Goal: Task Accomplishment & Management: Use online tool/utility

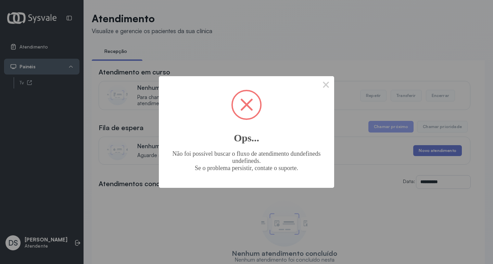
click at [325, 83] on button "×" at bounding box center [326, 84] width 16 height 16
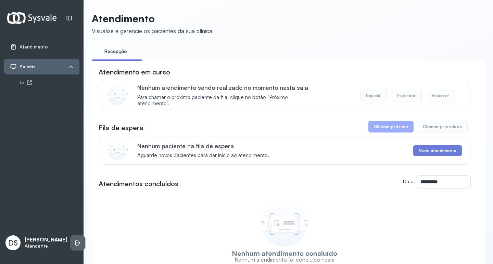
click at [70, 236] on li at bounding box center [77, 243] width 15 height 15
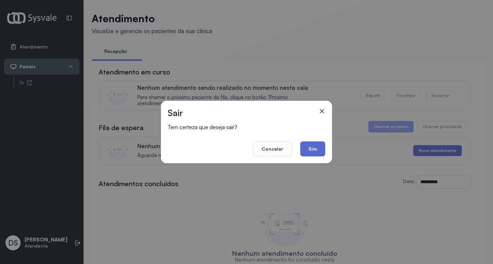
click at [316, 149] on button "Sim" at bounding box center [312, 149] width 25 height 15
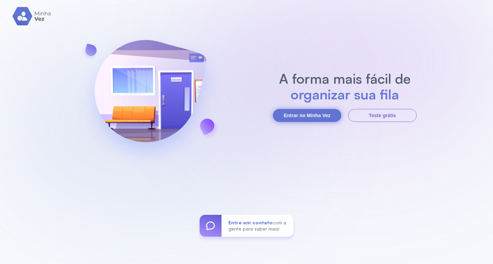
click at [312, 115] on button "Entrar no Minha Vez" at bounding box center [307, 115] width 68 height 13
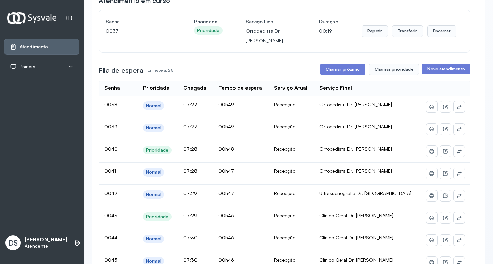
scroll to position [68, 0]
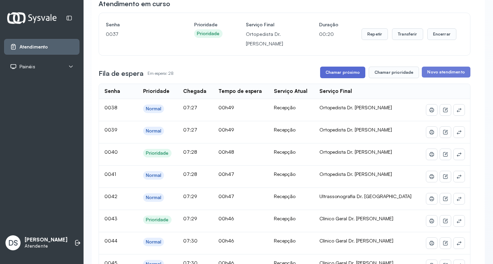
click at [336, 77] on button "Chamar próximo" at bounding box center [342, 73] width 45 height 12
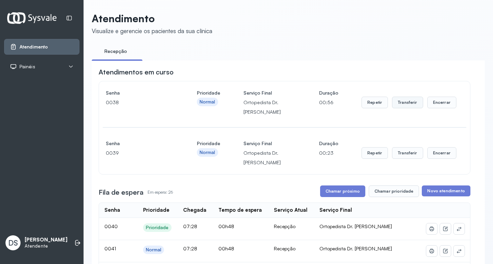
click at [394, 104] on button "Transferir" at bounding box center [407, 103] width 31 height 12
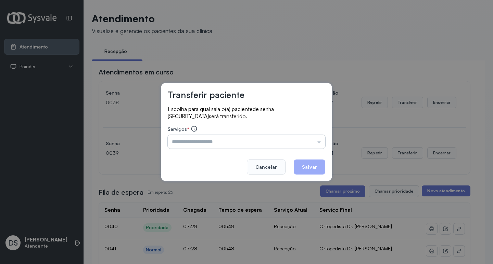
click at [198, 144] on input "text" at bounding box center [246, 142] width 157 height 14
type input "**********"
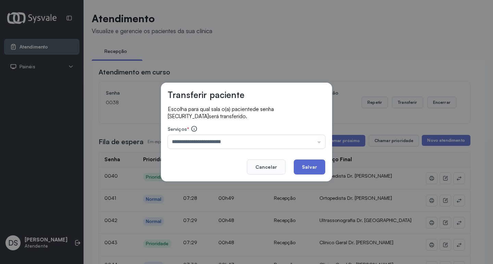
click at [318, 164] on button "Salvar" at bounding box center [309, 167] width 31 height 15
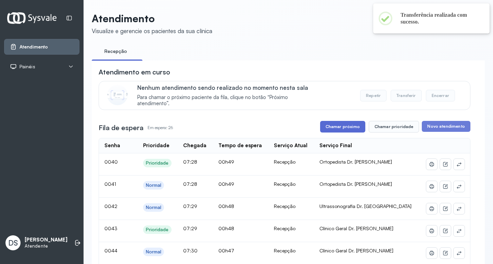
click at [349, 133] on button "Chamar próximo" at bounding box center [342, 127] width 45 height 12
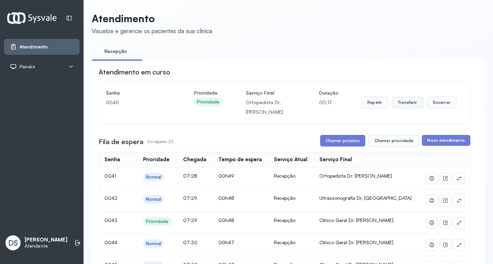
click at [401, 102] on button "Transferir" at bounding box center [407, 103] width 31 height 12
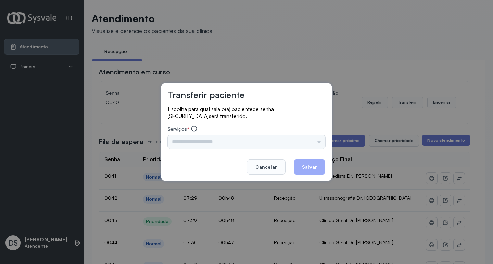
click at [192, 151] on footer "Cancelar Salvar" at bounding box center [246, 162] width 157 height 25
click at [197, 138] on div "Triagem Ortopedista Dr. Mauricio Ortopedista Dr. Ramon Ginecologista Dr. Amilto…" at bounding box center [246, 142] width 157 height 14
click at [190, 142] on div "Triagem Ortopedista Dr. Mauricio Ortopedista Dr. Ramon Ginecologista Dr. Amilto…" at bounding box center [246, 142] width 157 height 14
click at [189, 142] on div "Triagem Ortopedista Dr. Mauricio Ortopedista Dr. Ramon Ginecologista Dr. Amilto…" at bounding box center [246, 142] width 157 height 14
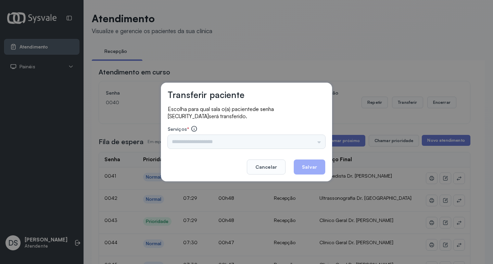
click at [189, 142] on div "Triagem Ortopedista Dr. Mauricio Ortopedista Dr. Ramon Ginecologista Dr. Amilto…" at bounding box center [246, 142] width 157 height 14
click at [188, 140] on input "text" at bounding box center [246, 142] width 157 height 14
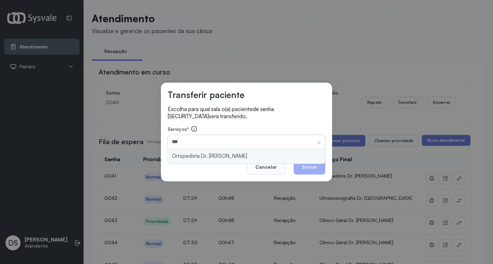
type input "**********"
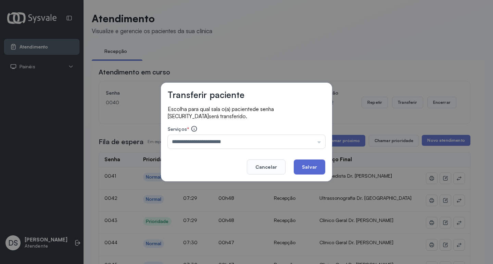
click at [306, 167] on button "Salvar" at bounding box center [309, 167] width 31 height 15
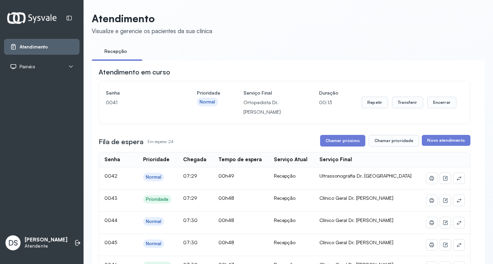
click at [328, 139] on button "Chamar próximo" at bounding box center [342, 141] width 45 height 12
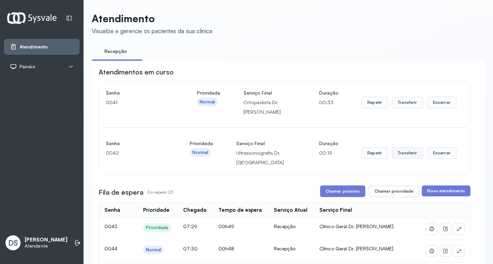
click at [401, 156] on button "Transferir" at bounding box center [407, 153] width 31 height 12
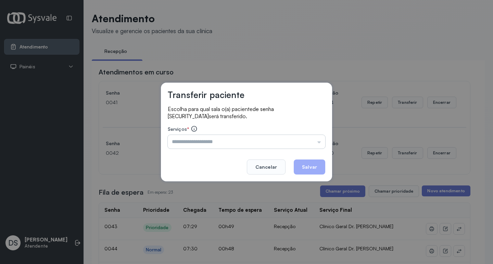
drag, startPoint x: 211, startPoint y: 143, endPoint x: 204, endPoint y: 145, distance: 6.9
click at [206, 144] on input "text" at bounding box center [246, 142] width 157 height 14
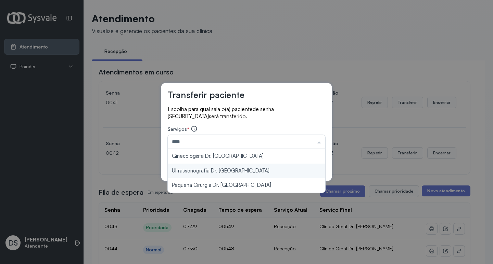
type input "**********"
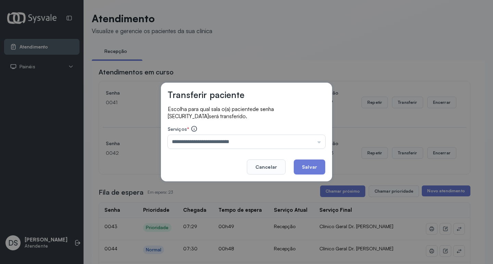
click at [208, 167] on div "**********" at bounding box center [246, 132] width 171 height 99
click at [308, 164] on button "Salvar" at bounding box center [309, 167] width 31 height 15
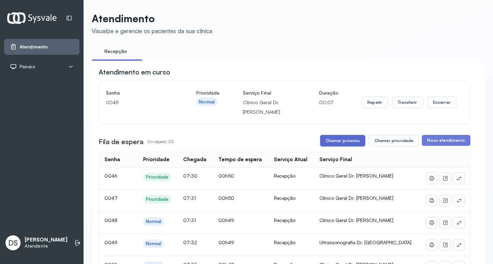
click at [328, 141] on button "Chamar próximo" at bounding box center [342, 141] width 45 height 12
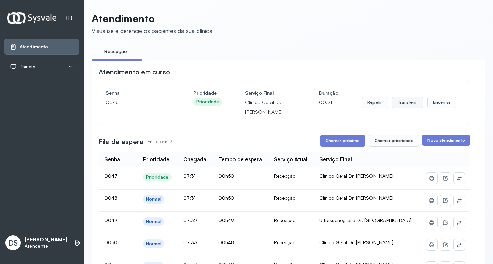
click at [400, 107] on button "Transferir" at bounding box center [407, 103] width 31 height 12
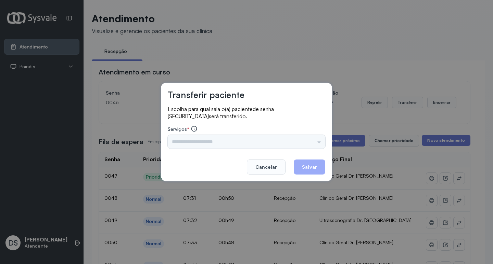
click at [197, 140] on div "Nenhuma opção encontrada" at bounding box center [246, 142] width 157 height 14
click at [197, 140] on input "text" at bounding box center [246, 142] width 157 height 14
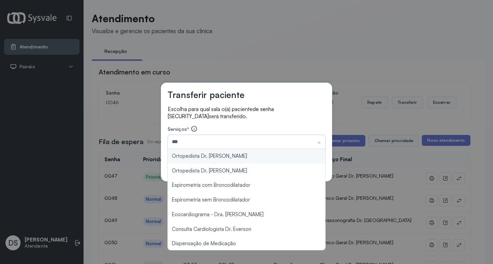
type input "**********"
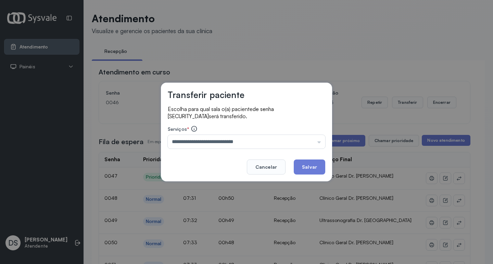
drag, startPoint x: 302, startPoint y: 170, endPoint x: 345, endPoint y: 150, distance: 46.5
click at [312, 165] on button "Salvar" at bounding box center [309, 167] width 31 height 15
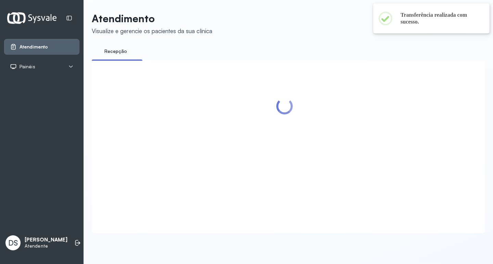
drag, startPoint x: 344, startPoint y: 149, endPoint x: 336, endPoint y: 130, distance: 20.7
click at [336, 130] on div at bounding box center [285, 138] width 372 height 143
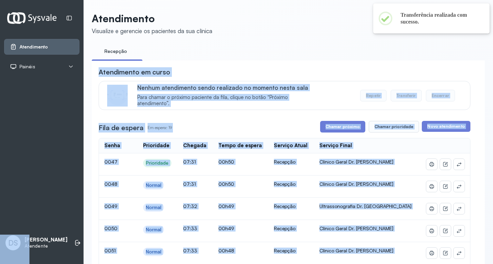
click at [341, 84] on div "Nenhum atendimento sendo realizado no momento nesta sala Para chamar o próximo …" at bounding box center [285, 95] width 372 height 29
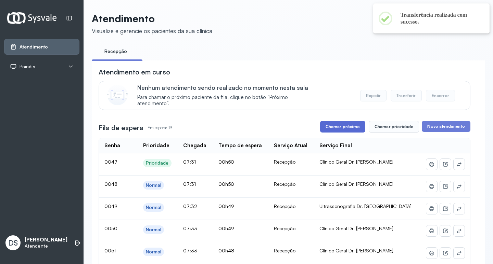
click at [336, 127] on button "Chamar próximo" at bounding box center [342, 127] width 45 height 12
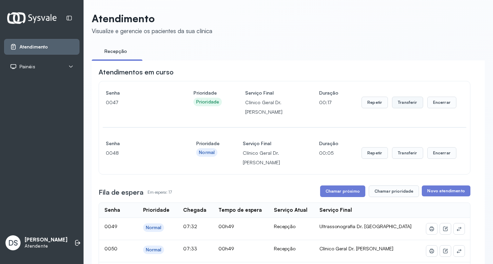
click at [402, 101] on button "Transferir" at bounding box center [407, 103] width 31 height 12
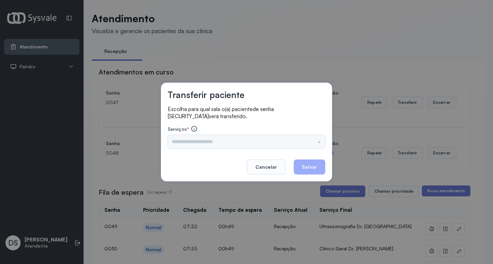
click at [203, 143] on div "Triagem Ortopedista Dr. Mauricio Ortopedista Dr. Ramon Ginecologista Dr. Amilto…" at bounding box center [246, 142] width 157 height 14
click at [203, 143] on input "text" at bounding box center [246, 142] width 157 height 14
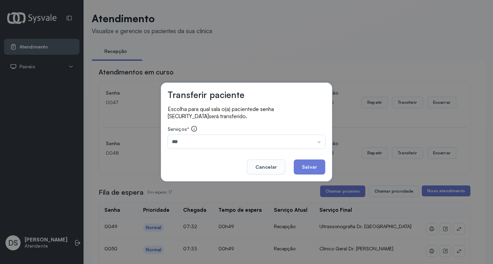
type input "**********"
click at [323, 163] on button "Salvar" at bounding box center [309, 167] width 31 height 15
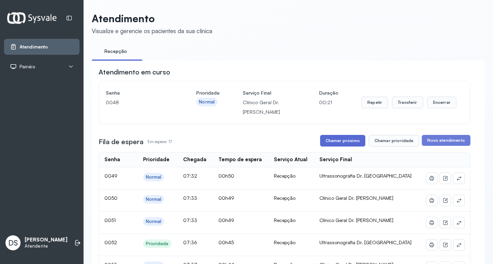
click at [348, 142] on button "Chamar próximo" at bounding box center [342, 141] width 45 height 12
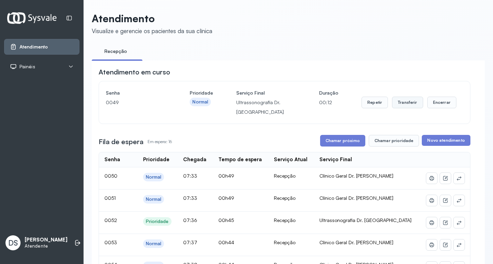
click at [407, 106] on button "Transferir" at bounding box center [407, 103] width 31 height 12
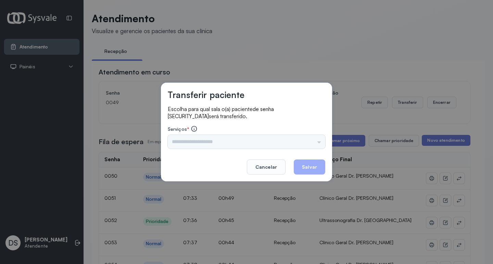
click at [211, 146] on div "Triagem Ortopedista Dr. Mauricio Ortopedista Dr. Ramon Ginecologista Dr. Amilto…" at bounding box center [246, 142] width 157 height 14
click at [212, 142] on input "text" at bounding box center [246, 142] width 157 height 14
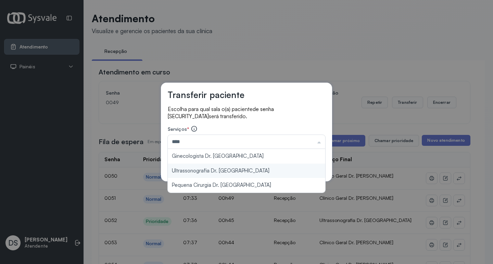
type input "**********"
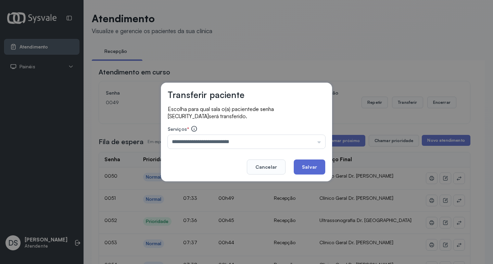
click at [307, 164] on button "Salvar" at bounding box center [309, 167] width 31 height 15
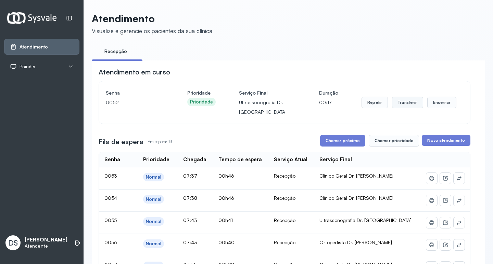
click at [404, 107] on button "Transferir" at bounding box center [407, 103] width 31 height 12
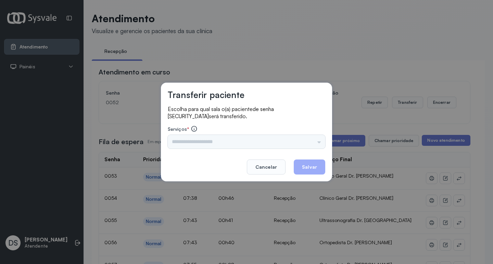
click at [187, 139] on input "text" at bounding box center [246, 142] width 157 height 14
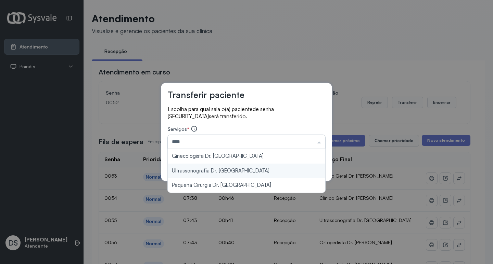
type input "**********"
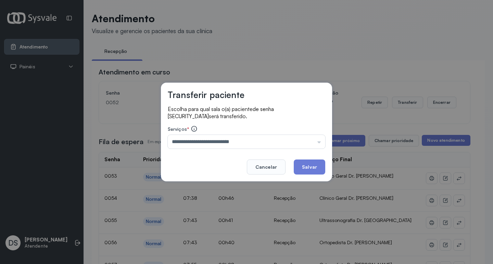
click at [301, 165] on button "Salvar" at bounding box center [309, 167] width 31 height 15
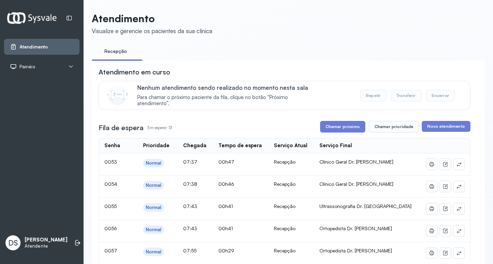
click at [342, 127] on button "Chamar próximo" at bounding box center [342, 127] width 45 height 12
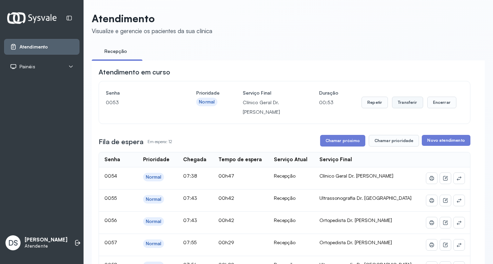
click at [395, 103] on button "Transferir" at bounding box center [407, 103] width 31 height 12
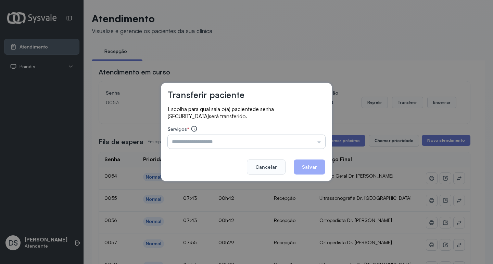
click at [204, 140] on input "text" at bounding box center [246, 142] width 157 height 14
type input "**********"
click at [306, 172] on button "Salvar" at bounding box center [309, 167] width 31 height 15
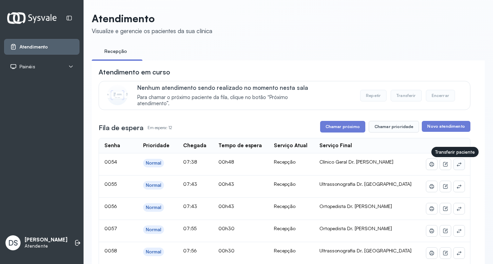
click at [453, 167] on button at bounding box center [458, 164] width 11 height 11
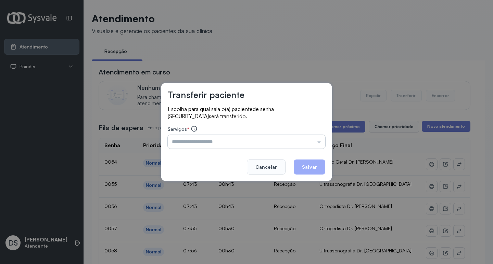
click at [190, 143] on input "text" at bounding box center [246, 142] width 157 height 14
type input "**********"
click at [318, 162] on button "Salvar" at bounding box center [309, 167] width 31 height 15
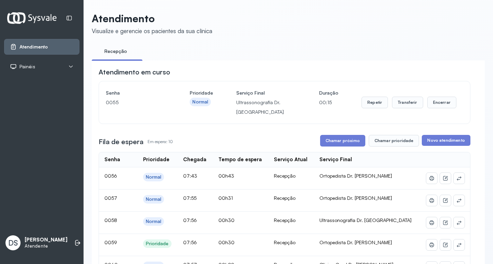
click at [328, 139] on button "Chamar próximo" at bounding box center [342, 141] width 45 height 12
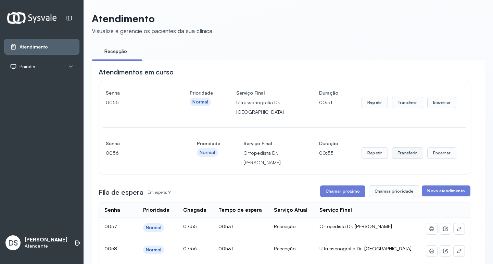
click at [400, 155] on button "Transferir" at bounding box center [407, 153] width 31 height 12
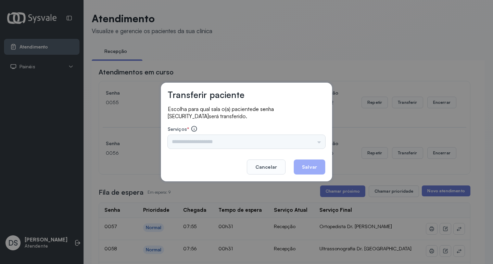
click at [196, 139] on div "Triagem Ortopedista Dr. Mauricio Ortopedista Dr. Ramon Ginecologista Dr. Amilto…" at bounding box center [246, 142] width 157 height 14
click at [195, 139] on input "text" at bounding box center [246, 142] width 157 height 14
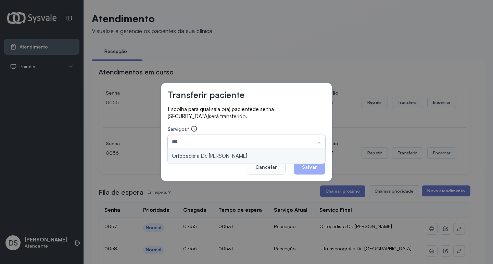
type input "**********"
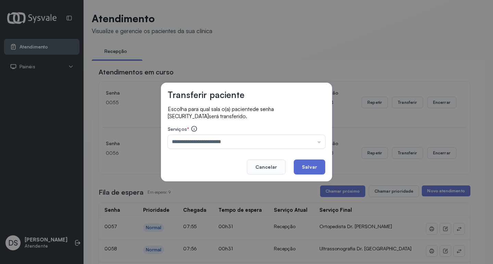
click at [307, 169] on button "Salvar" at bounding box center [309, 167] width 31 height 15
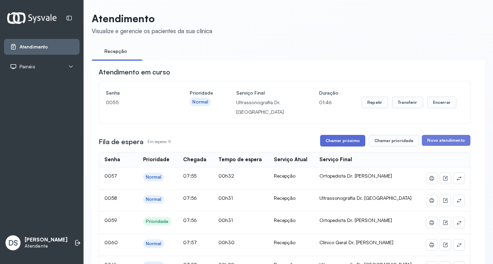
click at [332, 143] on button "Chamar próximo" at bounding box center [342, 141] width 45 height 12
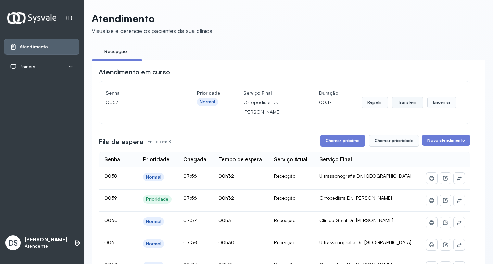
click at [402, 105] on button "Transferir" at bounding box center [407, 103] width 31 height 12
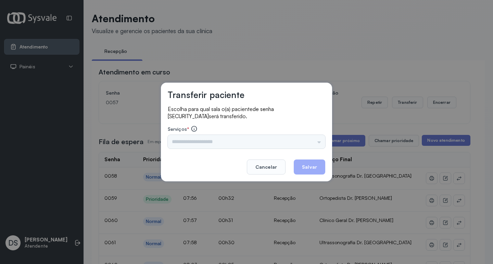
click at [216, 137] on div "Triagem Ortopedista Dr. Mauricio Ortopedista Dr. Ramon Ginecologista Dr. Amilto…" at bounding box center [246, 142] width 157 height 14
click at [213, 138] on div "Triagem Ortopedista Dr. Mauricio Ortopedista Dr. Ramon Ginecologista Dr. Amilto…" at bounding box center [246, 142] width 157 height 14
click at [198, 140] on div "Triagem Ortopedista Dr. Mauricio Ortopedista Dr. Ramon Ginecologista Dr. Amilto…" at bounding box center [246, 142] width 157 height 14
click at [196, 141] on input "text" at bounding box center [246, 142] width 157 height 14
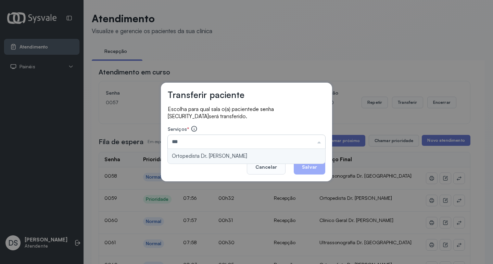
type input "**********"
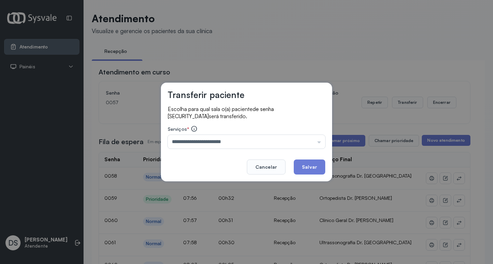
click at [320, 171] on button "Salvar" at bounding box center [309, 167] width 31 height 15
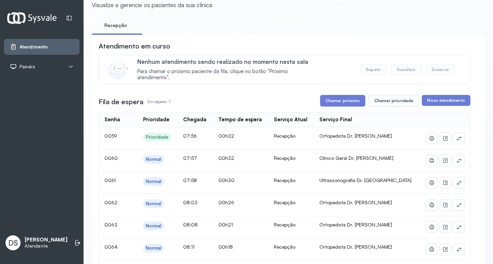
scroll to position [68, 0]
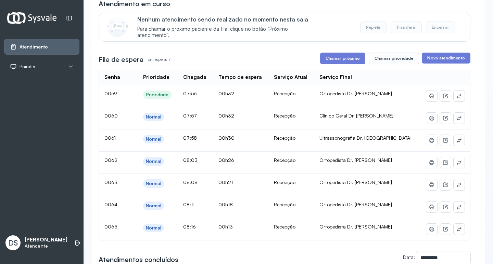
click at [342, 61] on button "Chamar próximo" at bounding box center [342, 59] width 45 height 12
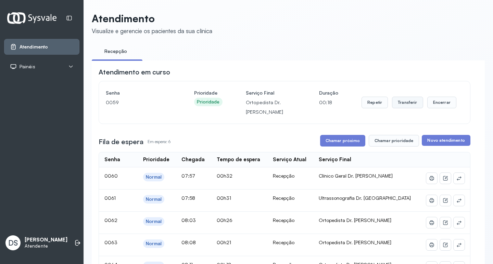
click at [404, 103] on button "Transferir" at bounding box center [407, 103] width 31 height 12
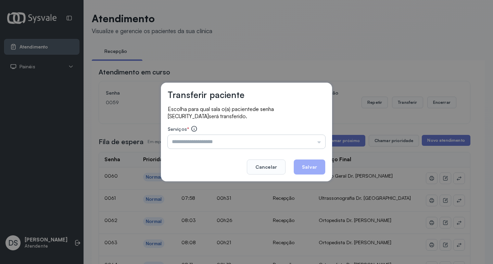
click at [196, 148] on input "text" at bounding box center [246, 142] width 157 height 14
type input "**********"
click at [323, 168] on button "Salvar" at bounding box center [309, 167] width 31 height 15
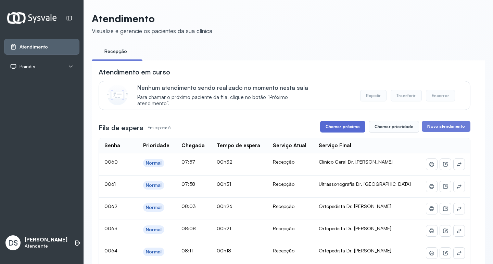
click at [340, 130] on button "Chamar próximo" at bounding box center [342, 127] width 45 height 12
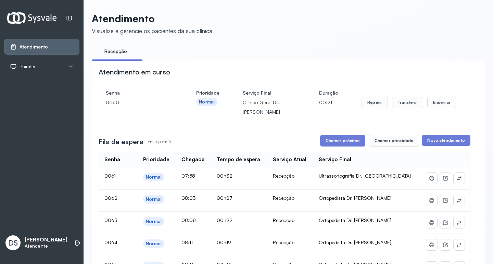
click at [385, 103] on div "Repetir Transferir Encerrar" at bounding box center [408, 103] width 95 height 12
click at [377, 103] on button "Repetir" at bounding box center [374, 103] width 26 height 12
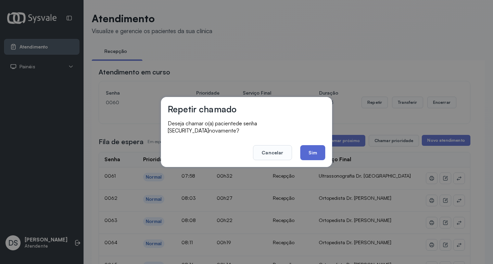
click at [307, 145] on button "Sim" at bounding box center [312, 152] width 25 height 15
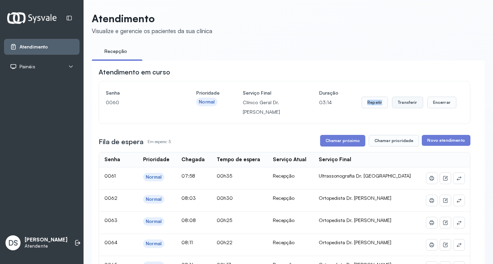
click at [413, 104] on button "Transferir" at bounding box center [407, 103] width 31 height 12
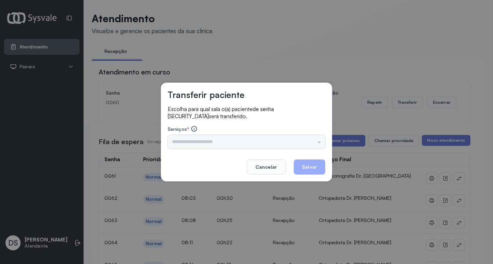
click at [207, 142] on input "text" at bounding box center [246, 142] width 157 height 14
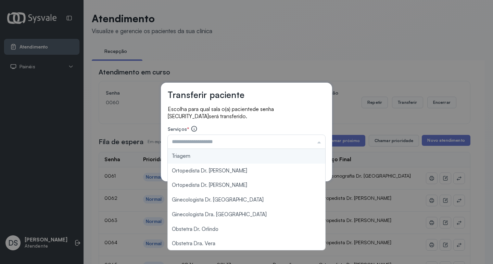
click at [244, 45] on div "Transferir paciente Escolha para qual sala o(a) paciente de senha 0060 será tra…" at bounding box center [246, 132] width 493 height 264
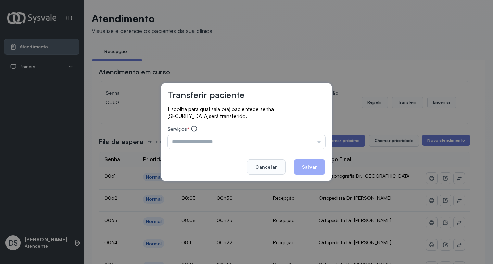
drag, startPoint x: 270, startPoint y: 167, endPoint x: 305, endPoint y: 139, distance: 44.2
click at [269, 166] on button "Cancelar" at bounding box center [266, 167] width 39 height 15
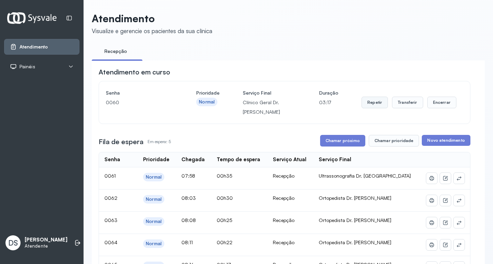
click at [365, 103] on button "Repetir" at bounding box center [374, 103] width 26 height 12
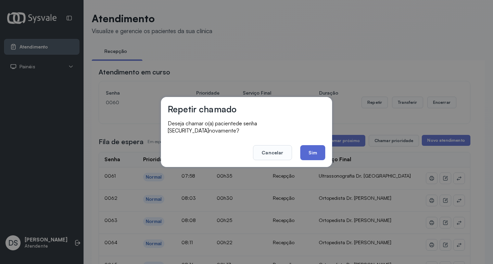
click at [307, 155] on button "Sim" at bounding box center [312, 152] width 25 height 15
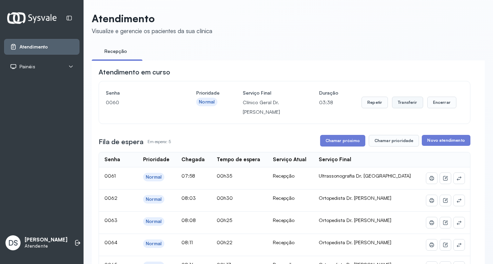
click at [396, 105] on button "Transferir" at bounding box center [407, 103] width 31 height 12
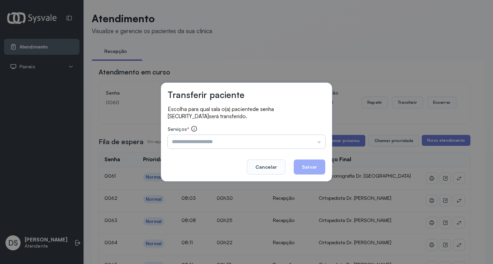
click at [258, 140] on input "text" at bounding box center [246, 142] width 157 height 14
type input "**********"
drag, startPoint x: 307, startPoint y: 166, endPoint x: 328, endPoint y: 137, distance: 35.4
click at [310, 161] on button "Salvar" at bounding box center [309, 167] width 31 height 15
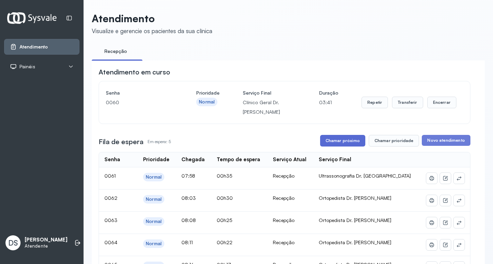
click at [328, 137] on button "Chamar próximo" at bounding box center [342, 141] width 45 height 12
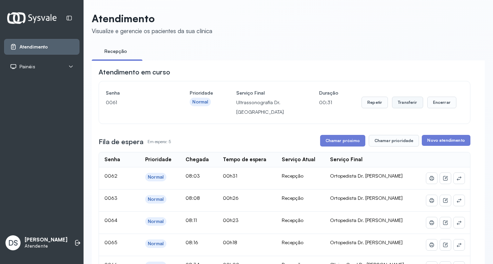
click at [400, 102] on button "Transferir" at bounding box center [407, 103] width 31 height 12
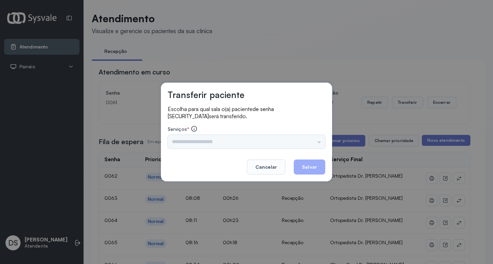
click at [171, 144] on div "Triagem Ortopedista Dr. Mauricio Ortopedista Dr. Ramon Ginecologista Dr. Amilto…" at bounding box center [246, 142] width 157 height 14
click at [177, 143] on div "Triagem Ortopedista Dr. Mauricio Ortopedista Dr. Ramon Ginecologista Dr. Amilto…" at bounding box center [246, 142] width 157 height 14
click at [178, 142] on input "text" at bounding box center [246, 142] width 157 height 14
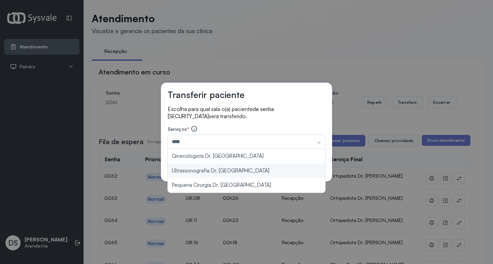
type input "**********"
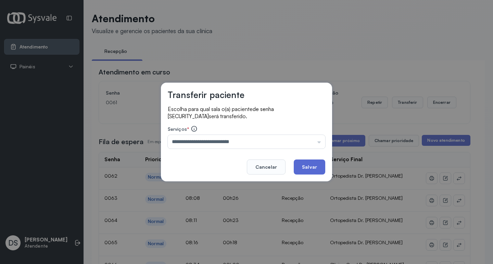
click at [317, 165] on button "Salvar" at bounding box center [309, 167] width 31 height 15
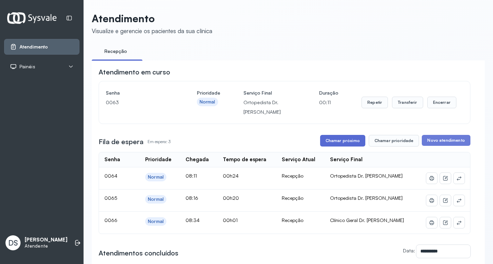
click at [341, 140] on button "Chamar próximo" at bounding box center [342, 141] width 45 height 12
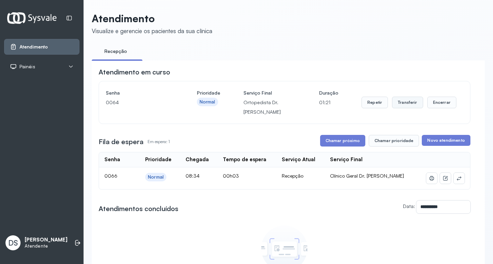
click at [399, 108] on button "Transferir" at bounding box center [407, 103] width 31 height 12
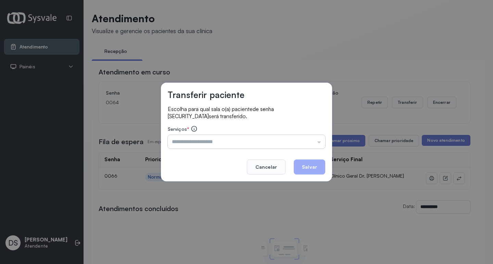
click at [231, 143] on input "text" at bounding box center [246, 142] width 157 height 14
type input "**********"
click at [321, 171] on button "Salvar" at bounding box center [309, 167] width 31 height 15
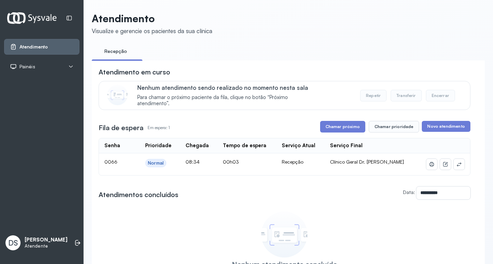
click at [339, 121] on div "**********" at bounding box center [285, 174] width 372 height 214
click at [336, 129] on button "Chamar próximo" at bounding box center [342, 127] width 45 height 12
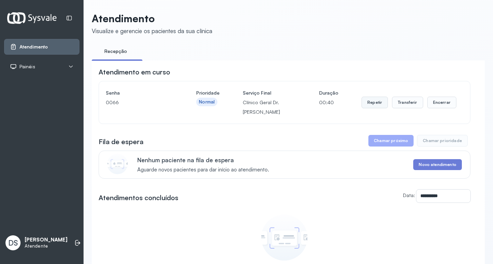
drag, startPoint x: 385, startPoint y: 105, endPoint x: 380, endPoint y: 104, distance: 4.9
click at [383, 105] on div "Repetir Transferir Encerrar" at bounding box center [408, 103] width 95 height 12
click at [380, 104] on button "Repetir" at bounding box center [374, 103] width 26 height 12
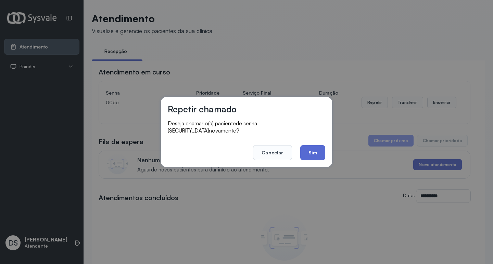
click at [316, 145] on button "Sim" at bounding box center [312, 152] width 25 height 15
